Goal: Task Accomplishment & Management: Manage account settings

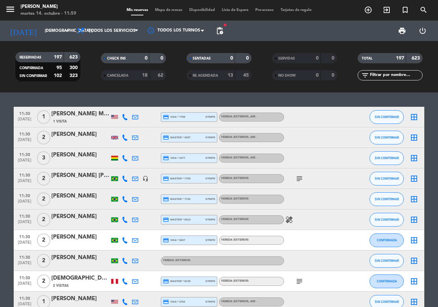
drag, startPoint x: 411, startPoint y: 79, endPoint x: 399, endPoint y: 76, distance: 12.5
click at [410, 79] on div "filter_list" at bounding box center [390, 75] width 65 height 10
click at [399, 76] on input "text" at bounding box center [395, 76] width 53 height 8
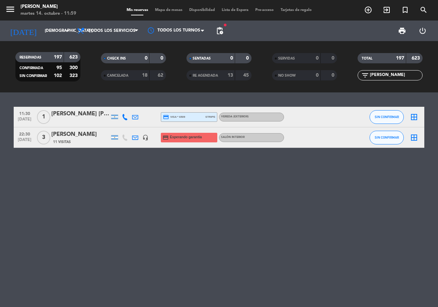
type input "[PERSON_NAME]"
click at [65, 136] on div "[PERSON_NAME]" at bounding box center [80, 134] width 58 height 9
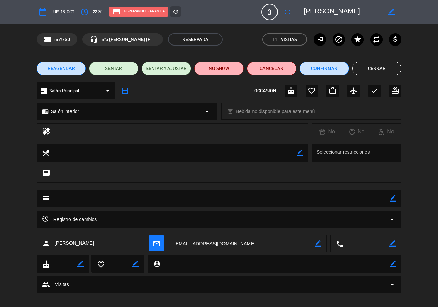
click at [319, 244] on icon "border_color" at bounding box center [318, 243] width 7 height 7
drag, startPoint x: 285, startPoint y: 242, endPoint x: 2, endPoint y: 252, distance: 283.4
click at [0, 258] on div "calendar_today [DEMOGRAPHIC_DATA] 16, oct. access_time 22:30 credit_card Espera…" at bounding box center [219, 153] width 438 height 307
paste textarea "[EMAIL_ADDRESS][DOMAIN_NAME]"
type textarea "[EMAIL_ADDRESS][DOMAIN_NAME]"
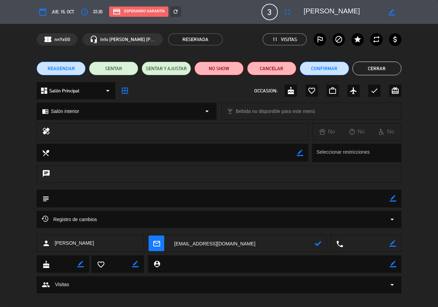
click at [319, 244] on icon at bounding box center [318, 243] width 7 height 7
click at [178, 12] on icon "refresh" at bounding box center [176, 12] width 6 height 6
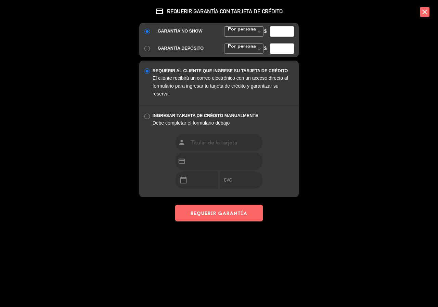
click at [276, 29] on input "number" at bounding box center [282, 31] width 24 height 10
type input "35000"
drag, startPoint x: 230, startPoint y: 212, endPoint x: 212, endPoint y: 199, distance: 22.2
click at [228, 210] on button "REQUERIR GARANTÍA" at bounding box center [219, 213] width 88 height 17
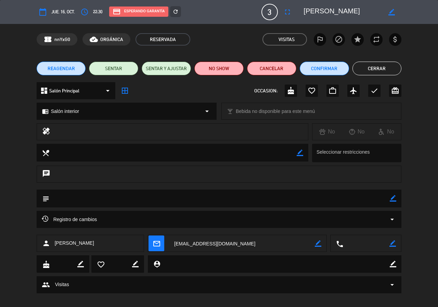
drag, startPoint x: 366, startPoint y: 68, endPoint x: 28, endPoint y: 1, distance: 345.1
click at [366, 68] on button "Cerrar" at bounding box center [377, 69] width 49 height 14
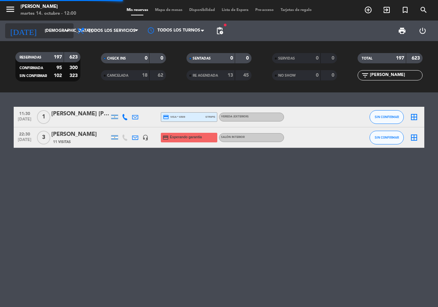
click at [48, 27] on input "[DEMOGRAPHIC_DATA] [DATE]" at bounding box center [68, 31] width 54 height 12
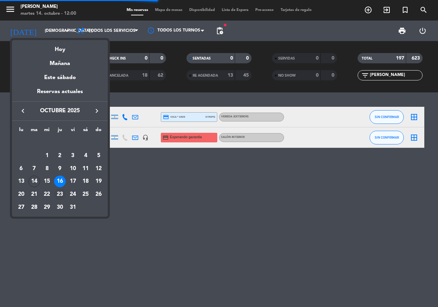
click at [58, 195] on div "23" at bounding box center [60, 195] width 12 height 12
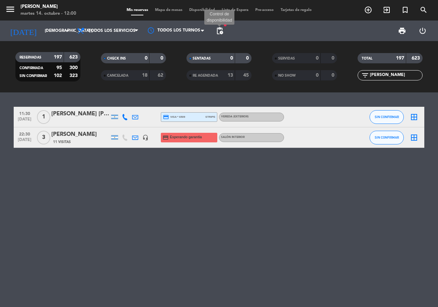
click at [221, 29] on span "pending_actions" at bounding box center [220, 31] width 8 height 8
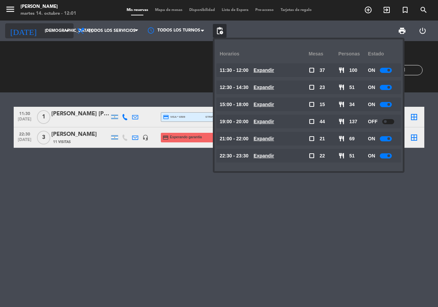
click at [47, 36] on input "[DEMOGRAPHIC_DATA] [DATE]" at bounding box center [68, 31] width 54 height 12
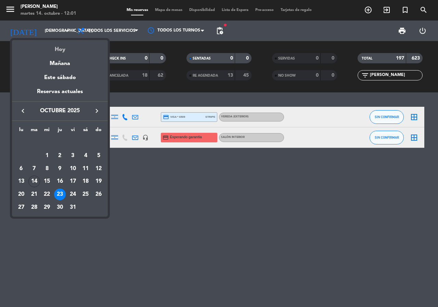
click at [62, 54] on div "Hoy" at bounding box center [60, 47] width 96 height 14
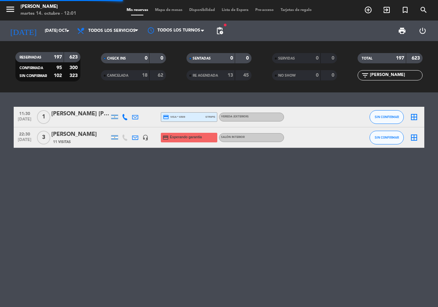
click at [216, 32] on span "pending_actions" at bounding box center [220, 31] width 8 height 8
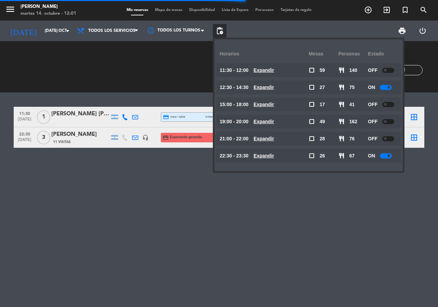
click at [271, 160] on div "22:30 - 23:30 Expandir" at bounding box center [264, 156] width 89 height 14
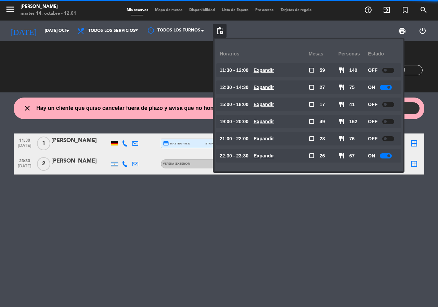
click at [270, 155] on u "Expandir" at bounding box center [264, 155] width 21 height 5
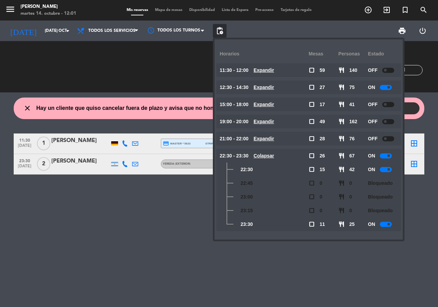
click at [270, 155] on u "Colapsar" at bounding box center [264, 155] width 21 height 5
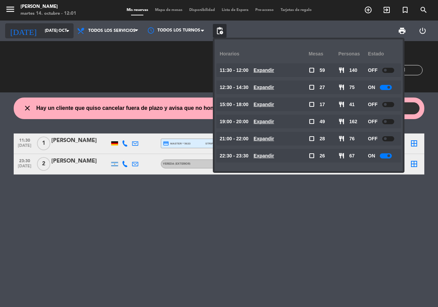
click at [41, 26] on input "[DATE] oct." at bounding box center [68, 31] width 54 height 12
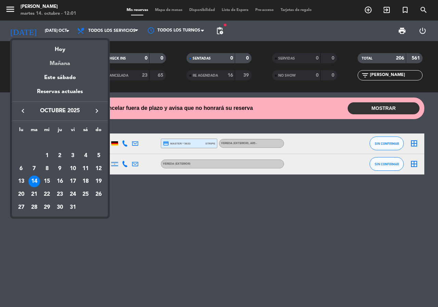
click at [41, 60] on div "Mañana" at bounding box center [60, 61] width 96 height 14
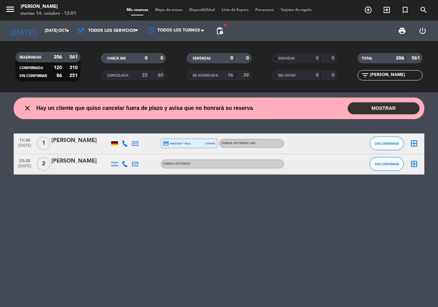
type input "mié. [DATE]"
